Goal: Transaction & Acquisition: Subscribe to service/newsletter

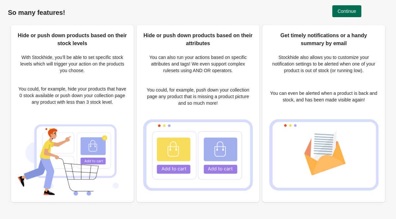
click at [344, 14] on button "Continue" at bounding box center [346, 11] width 29 height 12
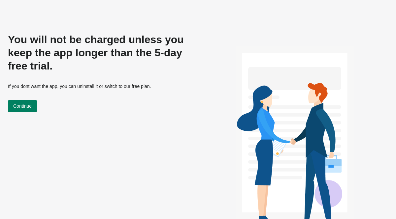
click at [73, 112] on div "You will not be charged unless you keep the app longer than the 5-day free tria…" at bounding box center [99, 132] width 182 height 198
click at [32, 104] on span "Continue" at bounding box center [22, 106] width 18 height 5
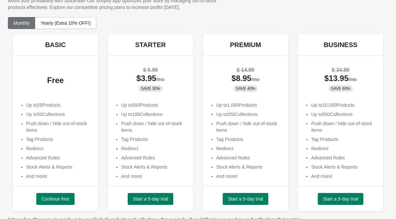
scroll to position [46, 0]
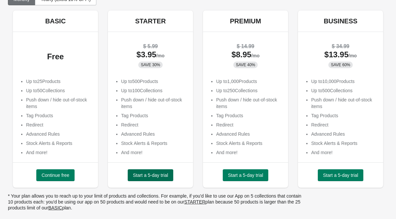
click at [156, 175] on span "Start a 5-day trial" at bounding box center [150, 175] width 35 height 5
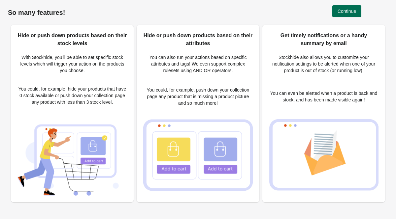
click at [348, 12] on span "Continue" at bounding box center [346, 11] width 18 height 5
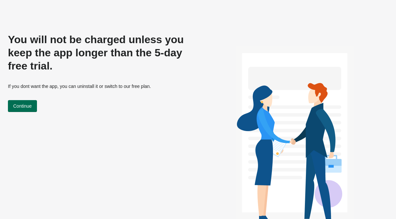
click at [29, 109] on button "Continue" at bounding box center [22, 106] width 29 height 12
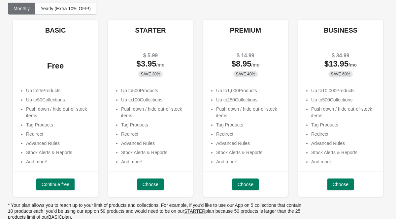
scroll to position [23, 0]
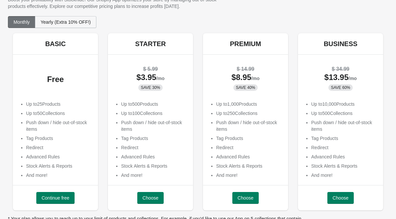
click at [76, 23] on span "Yearly (Extra 10% OFF!)" at bounding box center [66, 21] width 50 height 5
